Goal: Find specific page/section: Find specific page/section

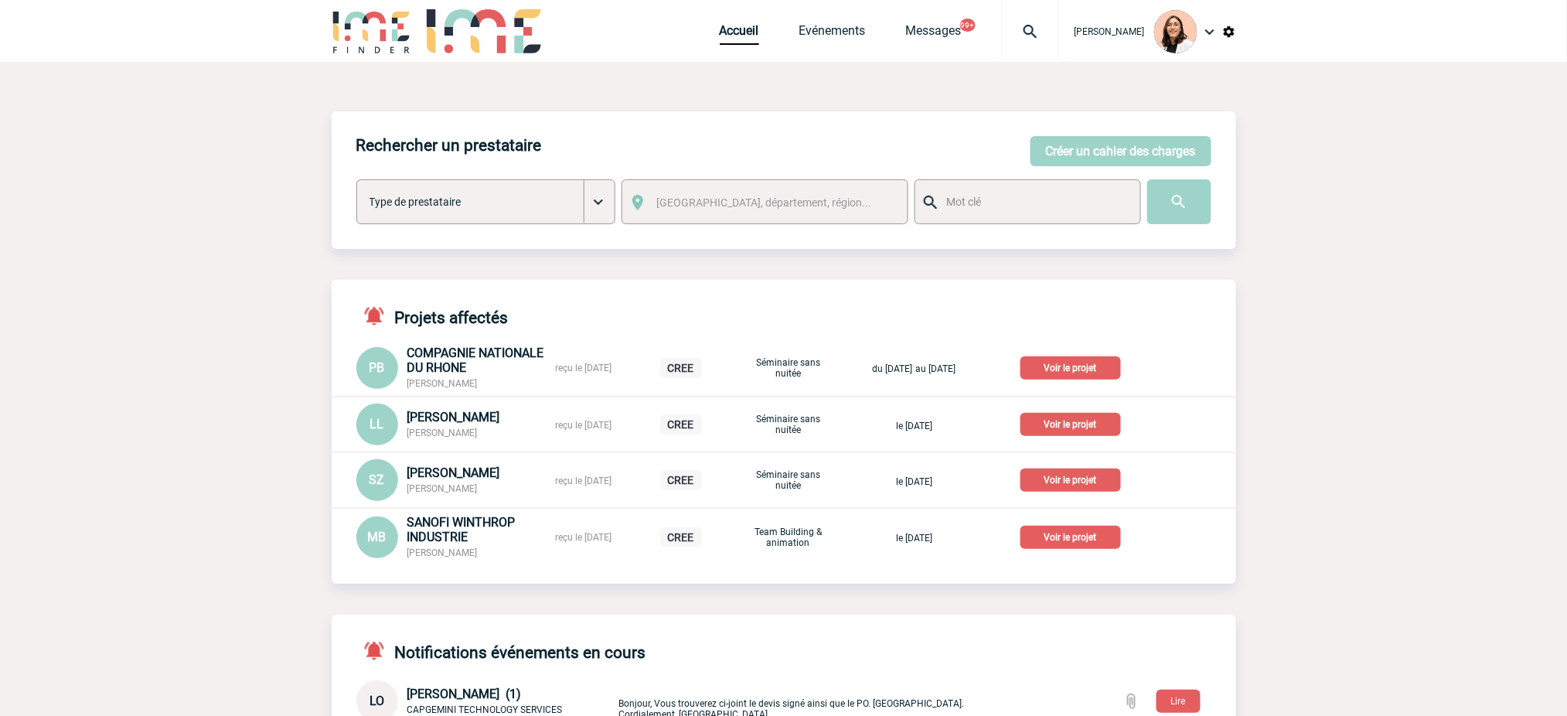
click at [1035, 32] on img at bounding box center [1031, 31] width 56 height 19
click at [992, 120] on input "search" at bounding box center [957, 118] width 213 height 22
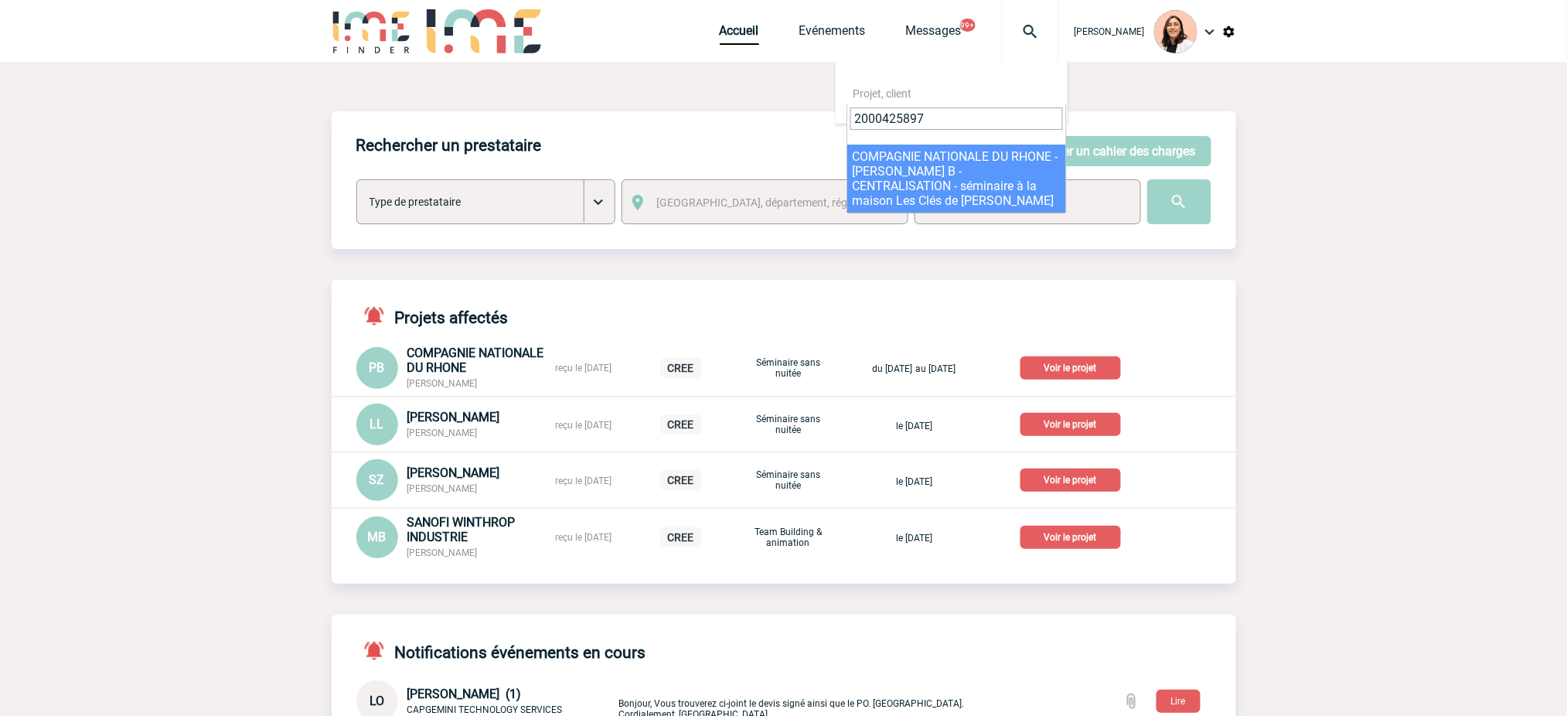
type input "2000425897"
select select "25398"
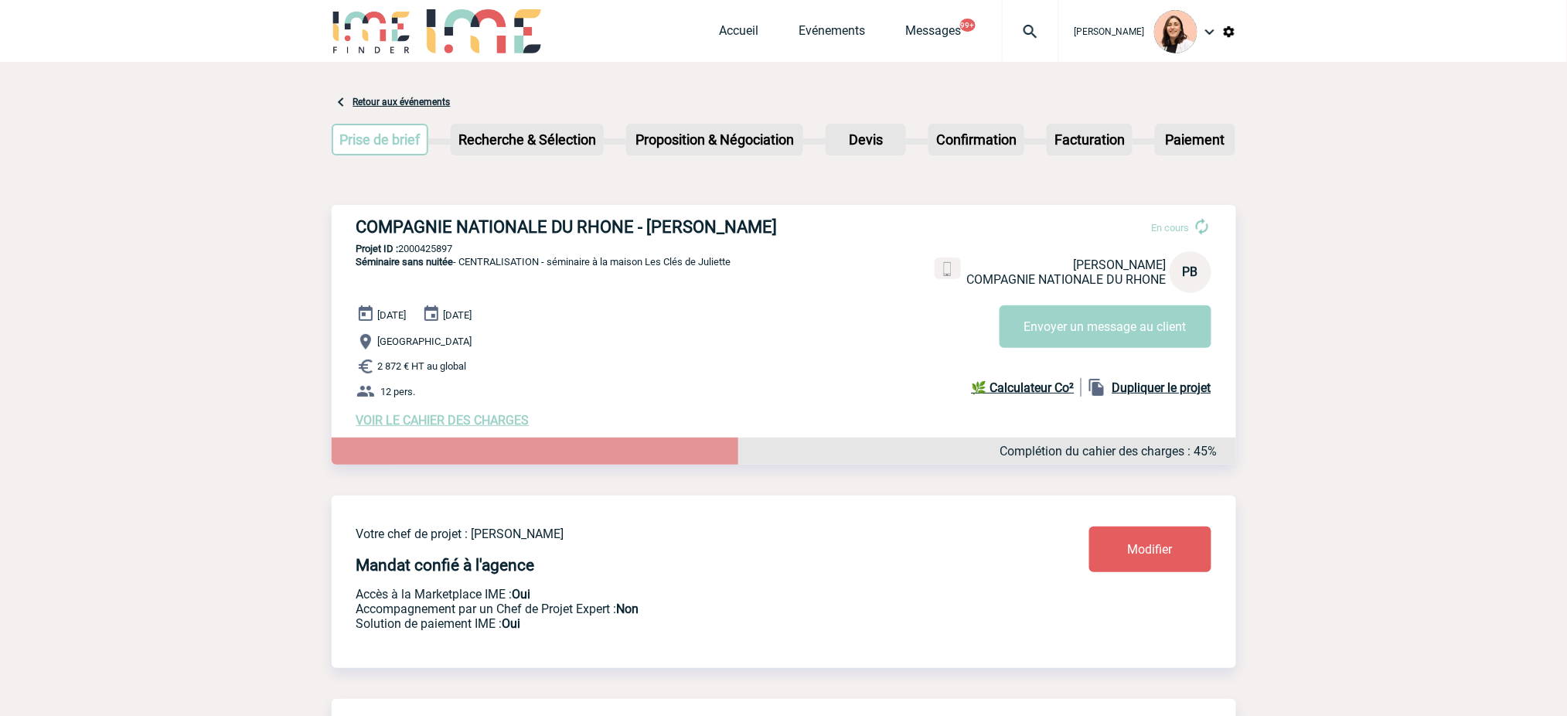
scroll to position [103, 0]
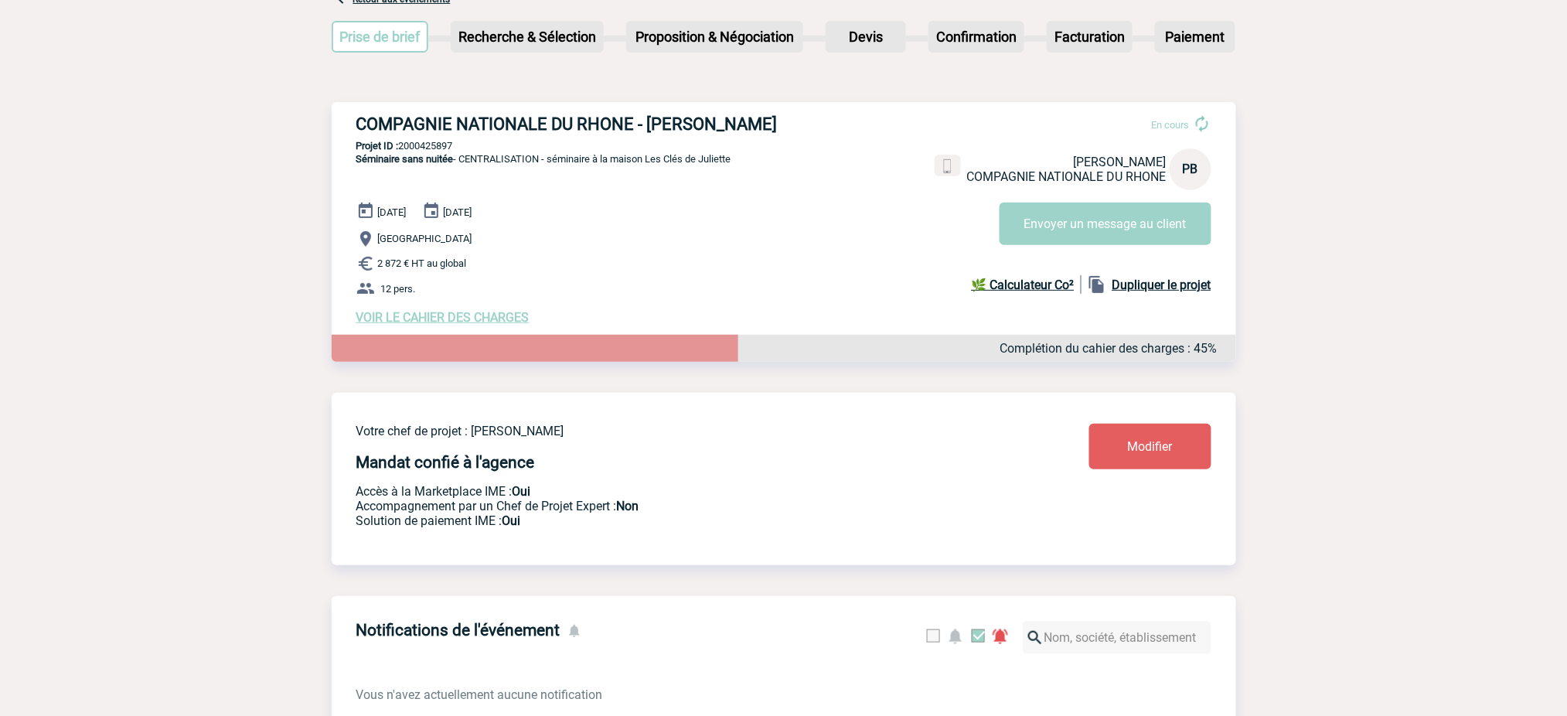
click at [666, 138] on div "COMPAGNIE NATIONALE DU RHONE - Priscilla BARBIER En cours Priscilla BARBIER COM…" at bounding box center [784, 219] width 905 height 235
click at [667, 125] on h3 "COMPAGNIE NATIONALE DU RHONE - Priscilla BARBIER" at bounding box center [588, 123] width 464 height 19
click at [667, 124] on h3 "COMPAGNIE NATIONALE DU RHONE - Priscilla BARBIER" at bounding box center [588, 123] width 464 height 19
copy div "COMPAGNIE NATIONALE DU RHONE - Priscilla BARBIER"
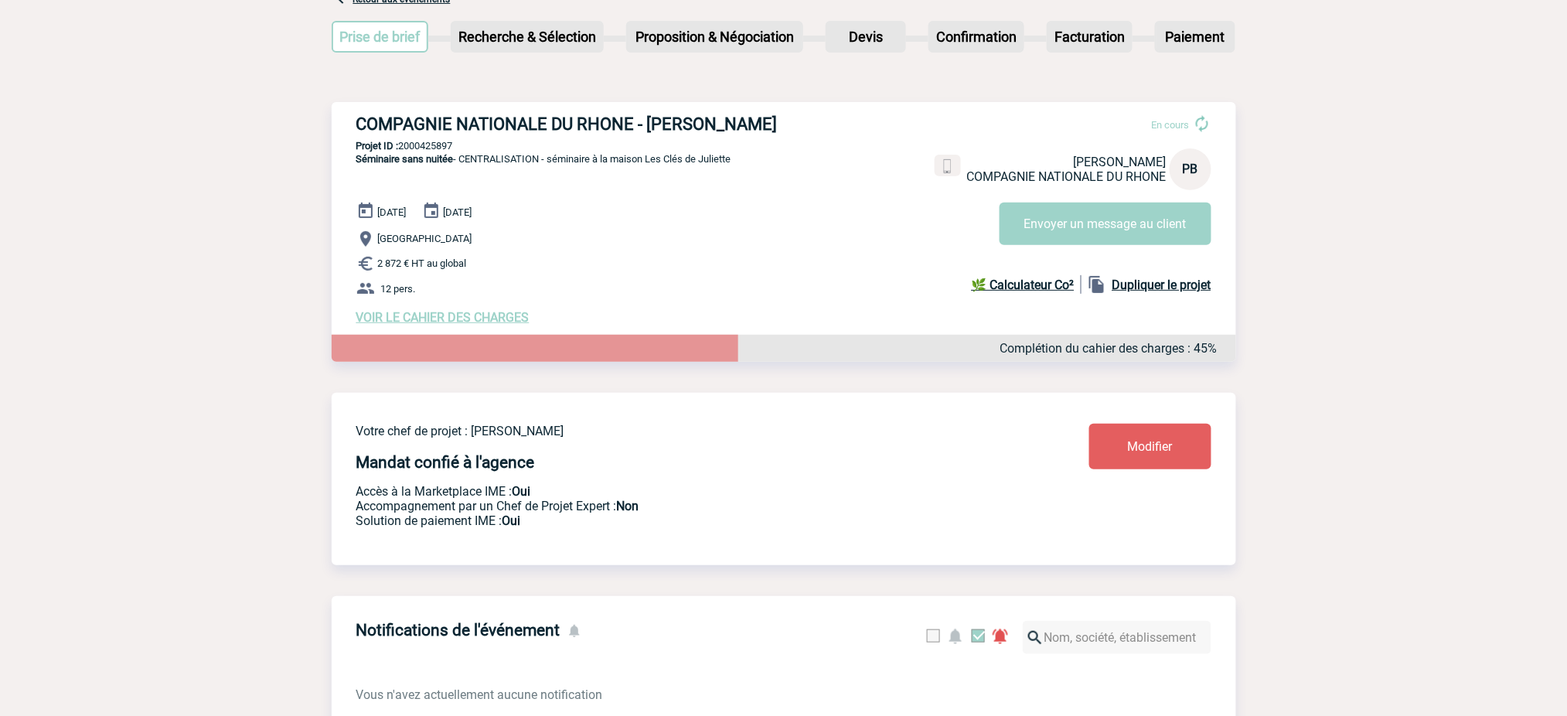
click at [425, 142] on p "Projet ID : 2000425897" at bounding box center [784, 146] width 905 height 12
click at [425, 141] on p "Projet ID : 2000425897" at bounding box center [784, 146] width 905 height 12
copy p "2000425897"
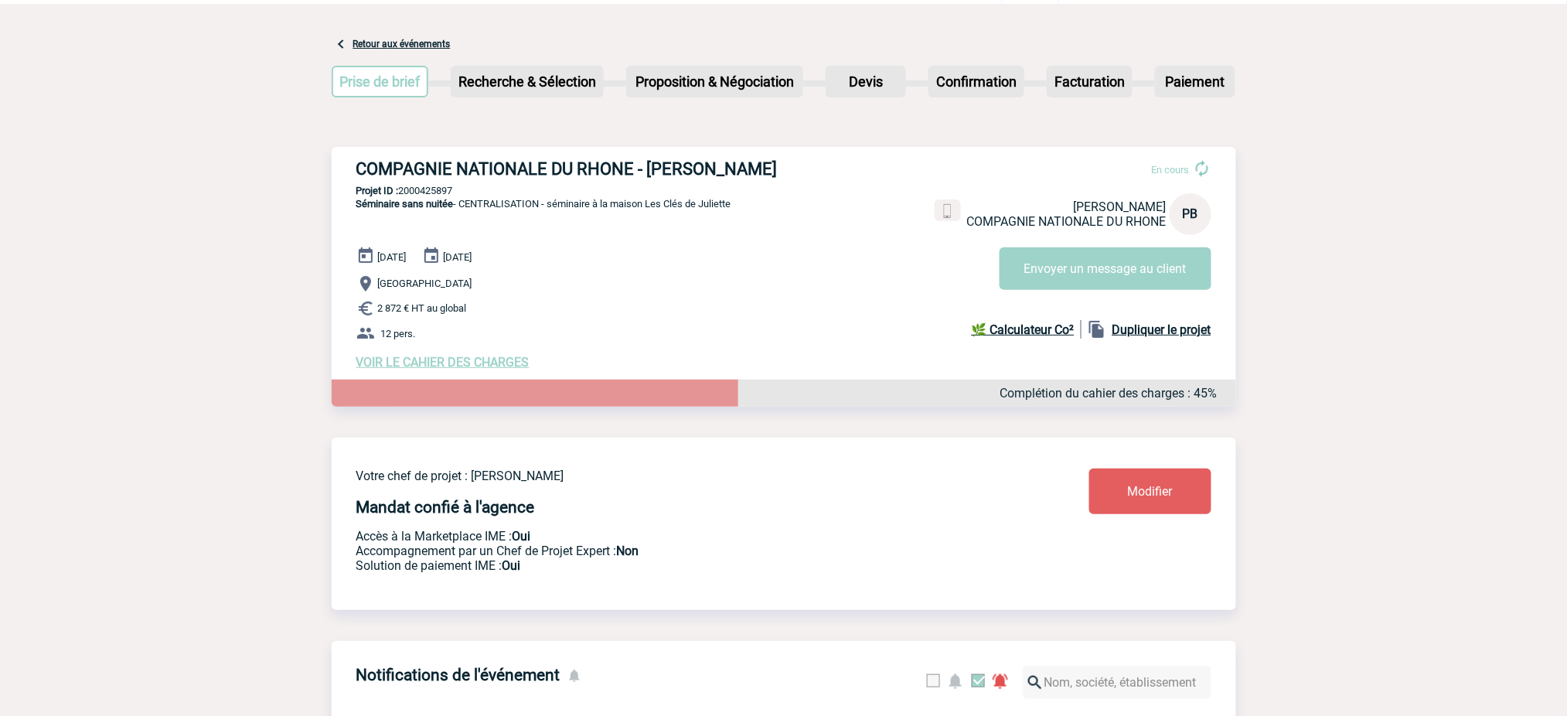
scroll to position [0, 0]
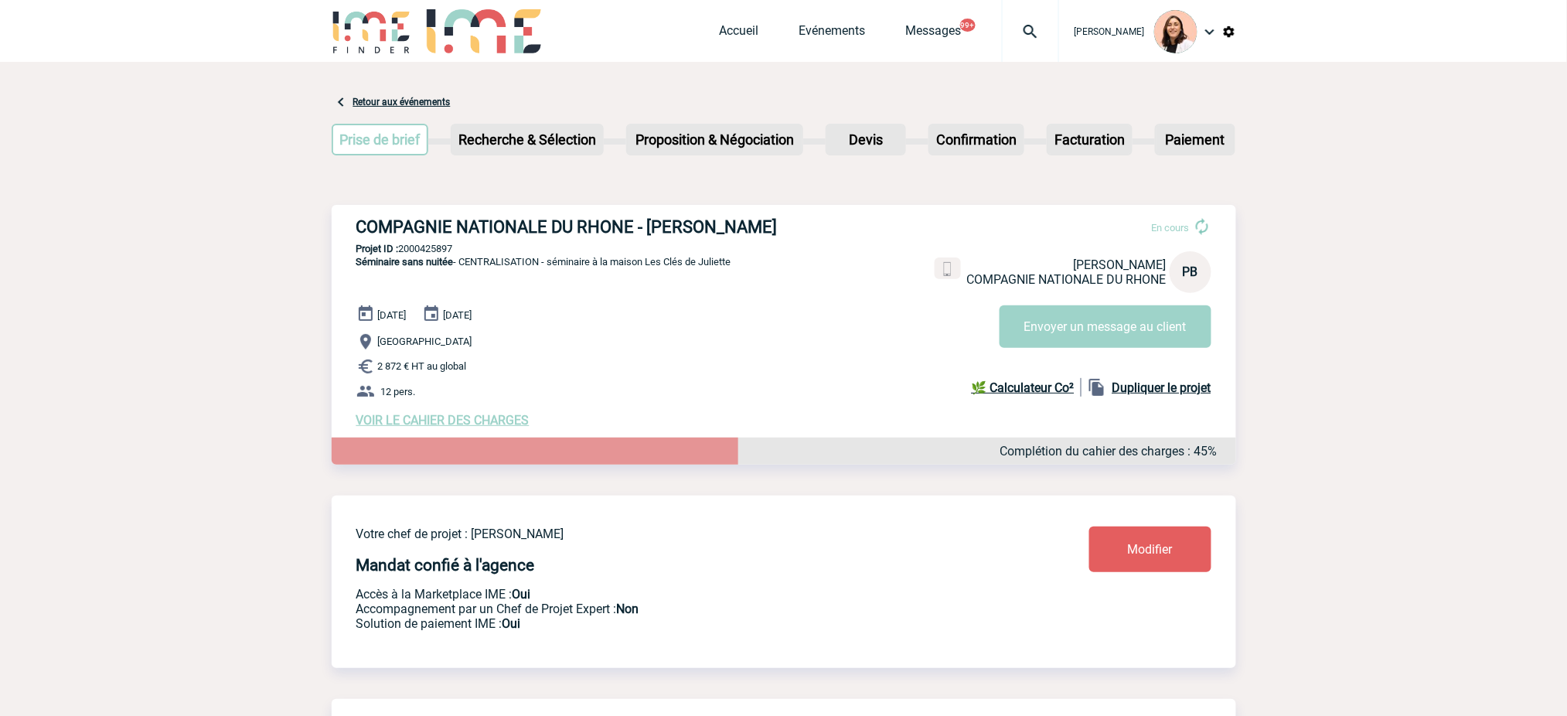
click at [742, 229] on h3 "COMPAGNIE NATIONALE DU RHONE - Priscilla BARBIER" at bounding box center [588, 226] width 464 height 19
copy h3 "BARBIER"
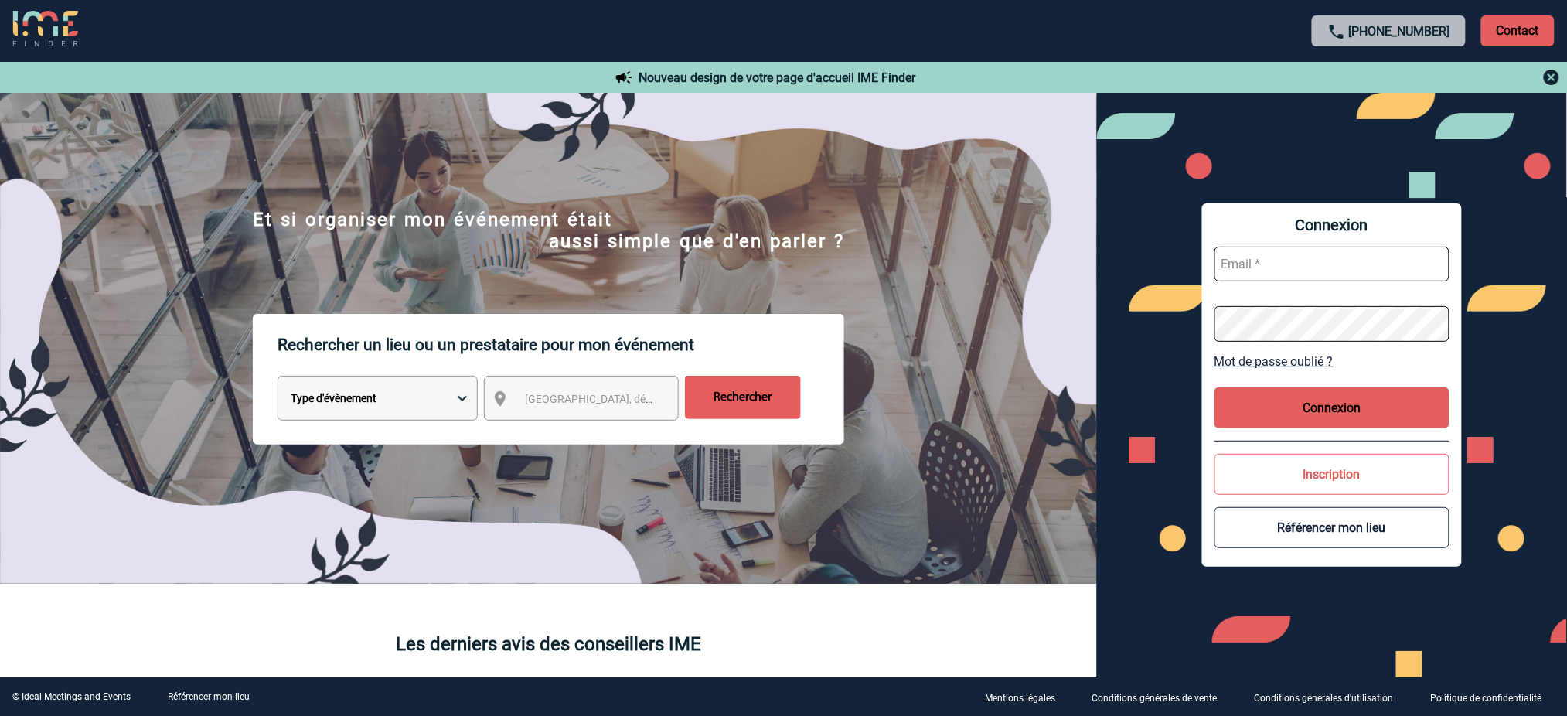
type input "[EMAIL_ADDRESS][DOMAIN_NAME]"
click at [1332, 399] on button "Connexion" at bounding box center [1332, 407] width 235 height 41
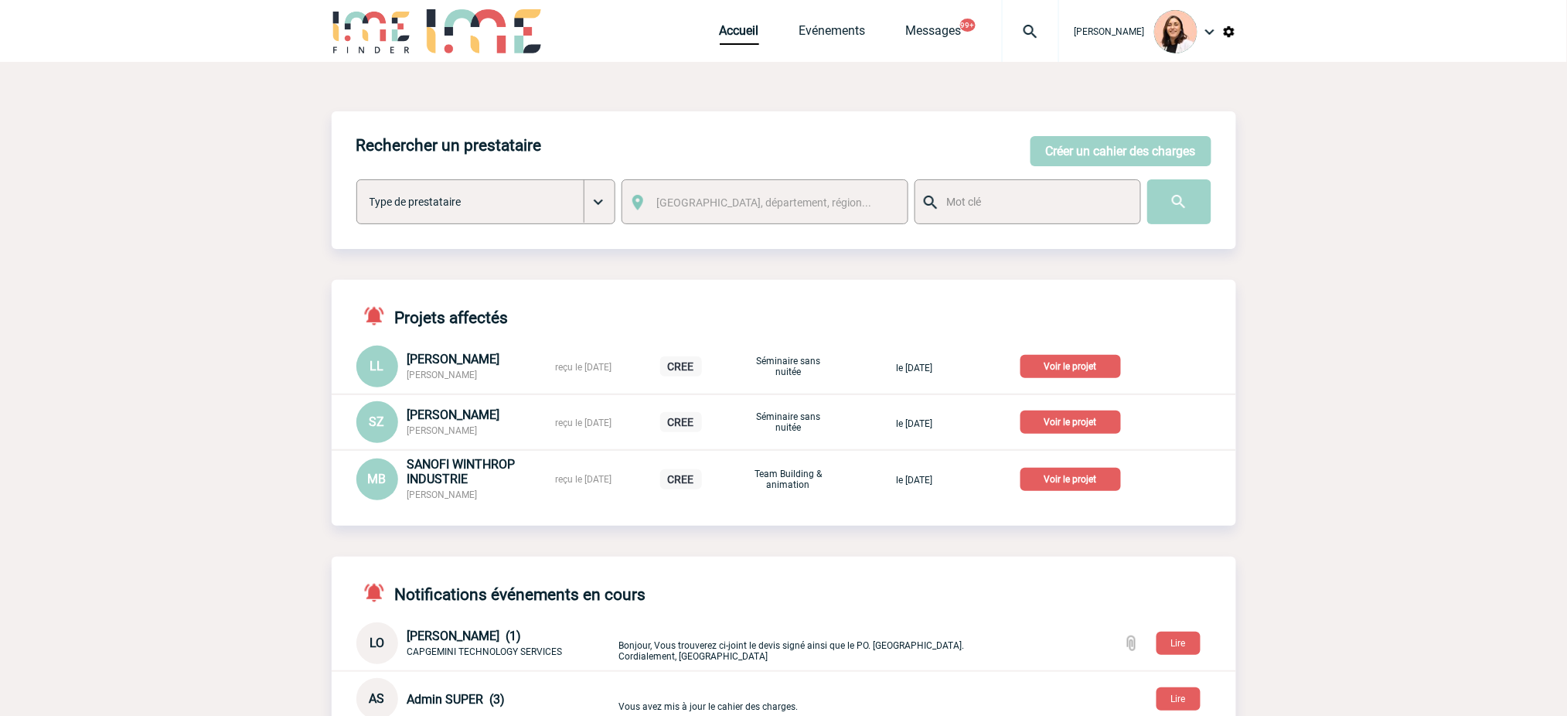
click at [207, 339] on body "Melissa NOBLET Accueil Evénements 99+" at bounding box center [783, 624] width 1567 height 1248
click at [141, 337] on body "Melissa NOBLET Accueil Evénements 99+" at bounding box center [783, 624] width 1567 height 1248
